Goal: Information Seeking & Learning: Learn about a topic

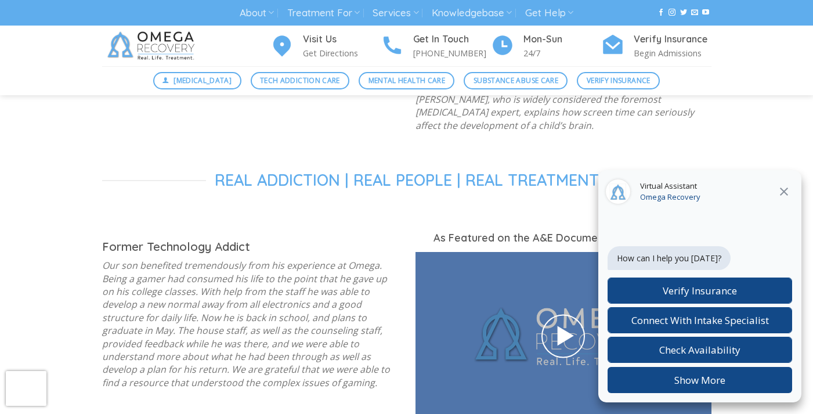
scroll to position [1475, 0]
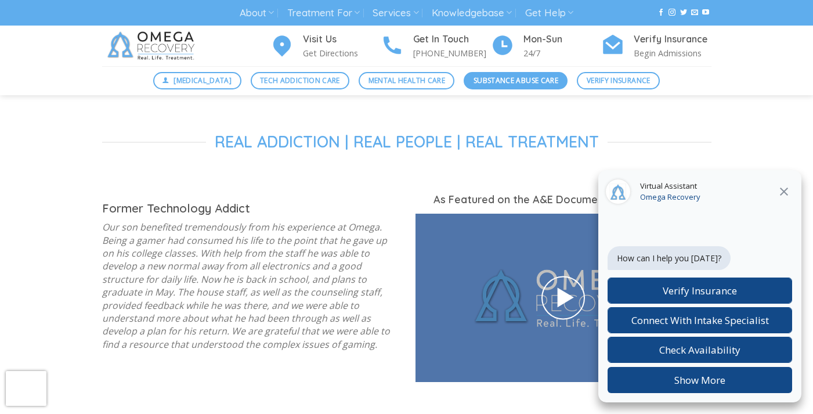
click at [527, 75] on span "Substance Abuse Care" at bounding box center [516, 80] width 85 height 11
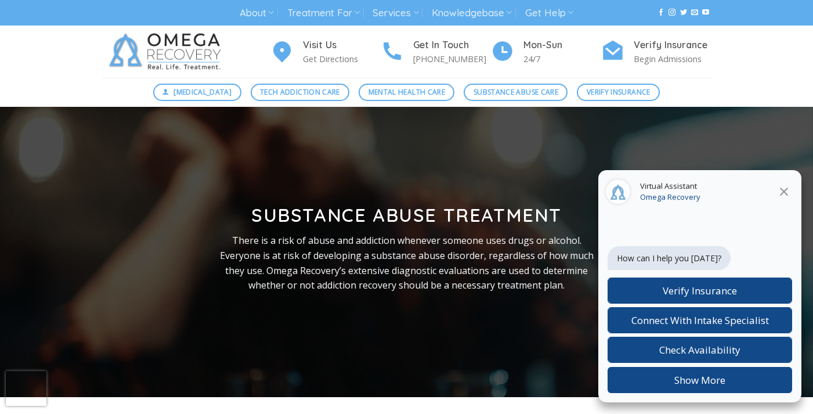
click at [169, 44] on img at bounding box center [167, 52] width 131 height 52
